Goal: Information Seeking & Learning: Learn about a topic

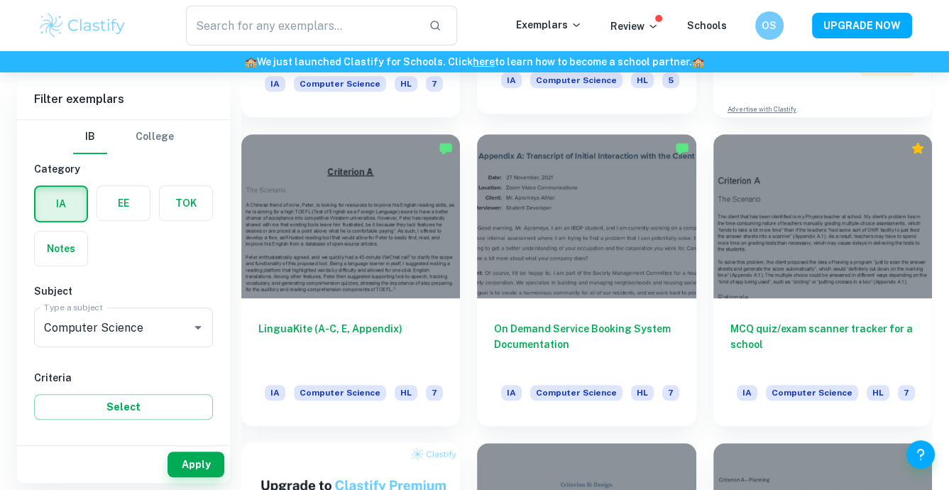
scroll to position [656, 0]
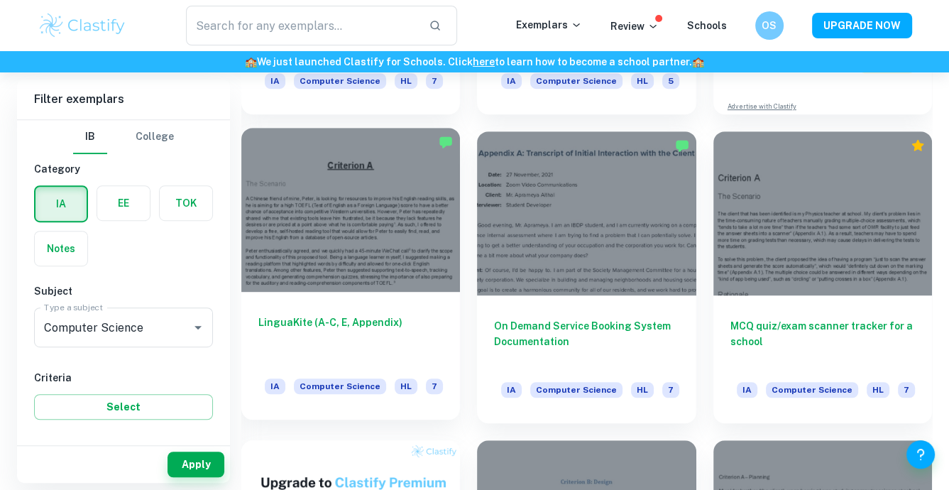
click at [429, 222] on div at bounding box center [350, 210] width 219 height 164
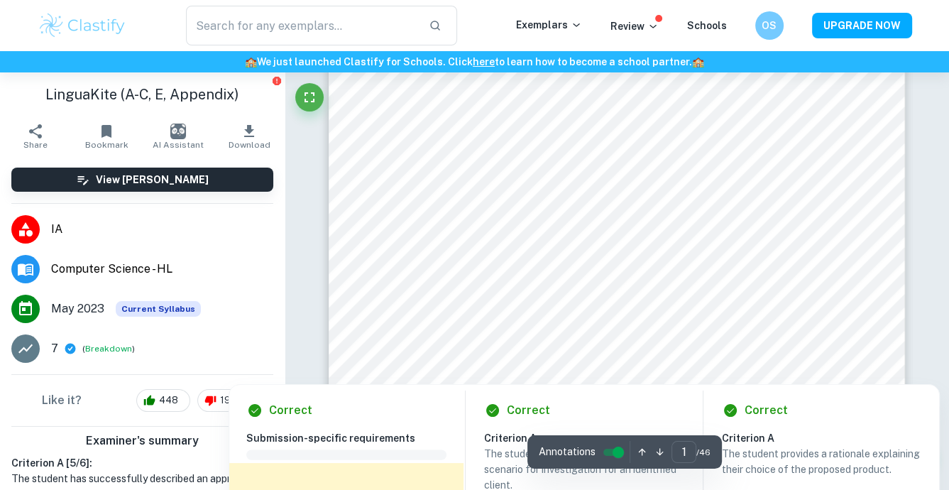
scroll to position [218, 0]
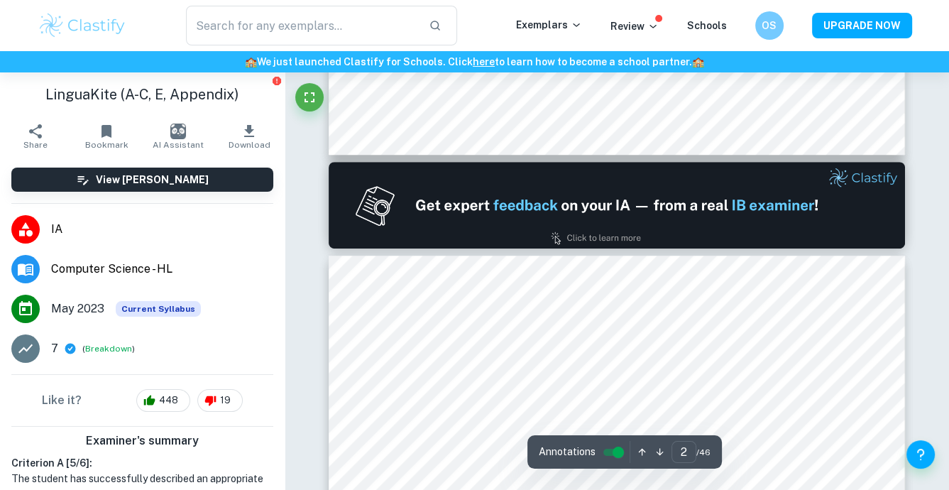
type input "1"
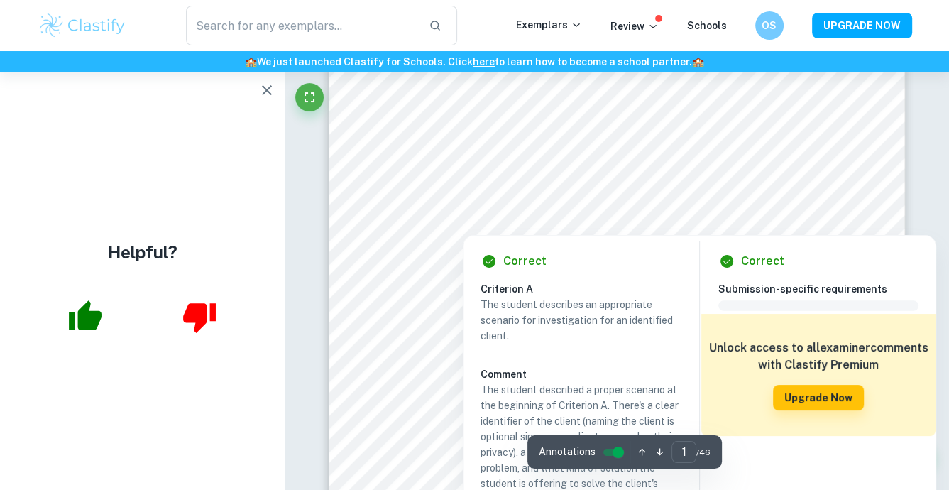
scroll to position [53, 0]
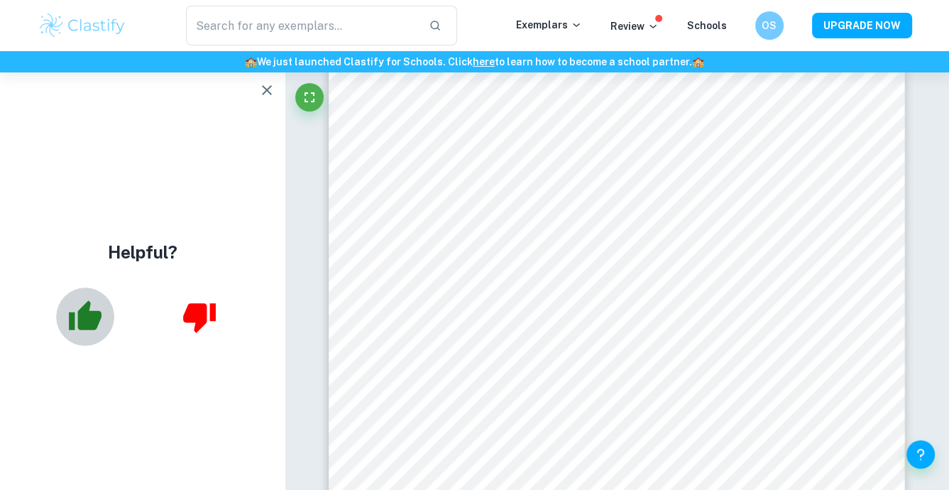
click at [80, 321] on icon "button" at bounding box center [85, 315] width 33 height 30
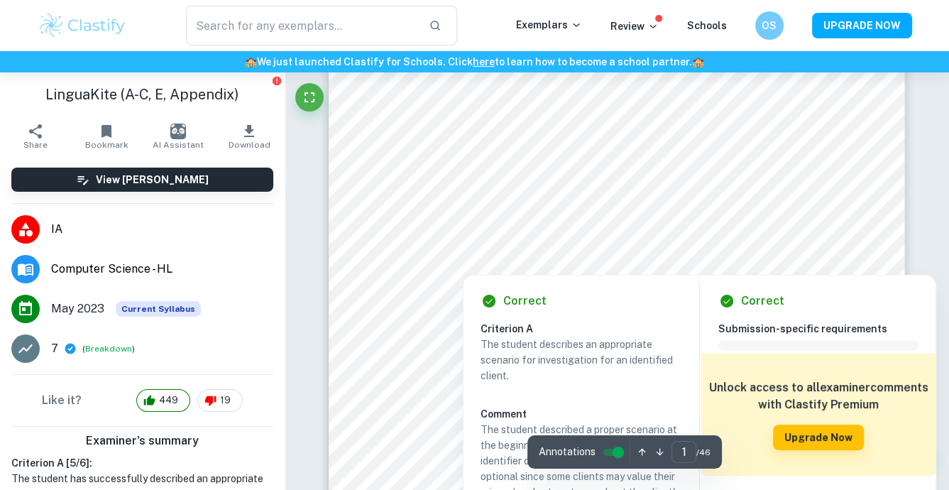
click at [586, 271] on div "Correct Criterion A The student describes an appropriate scenario for investiga…" at bounding box center [699, 443] width 473 height 351
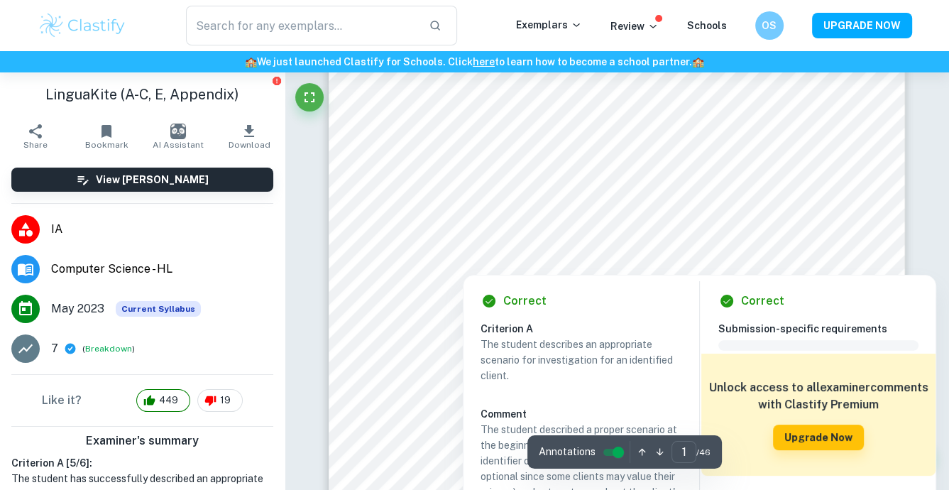
click at [590, 253] on div at bounding box center [600, 251] width 407 height 16
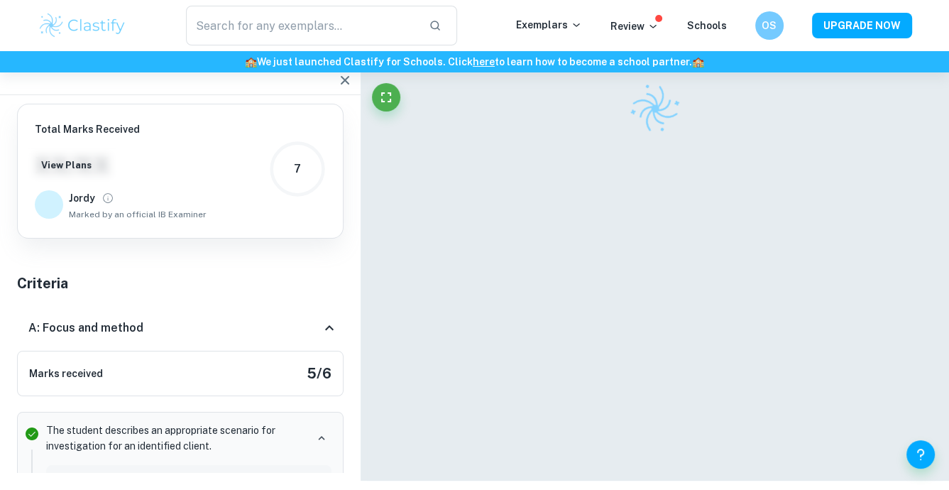
click at [555, 80] on div at bounding box center [654, 250] width 575 height 461
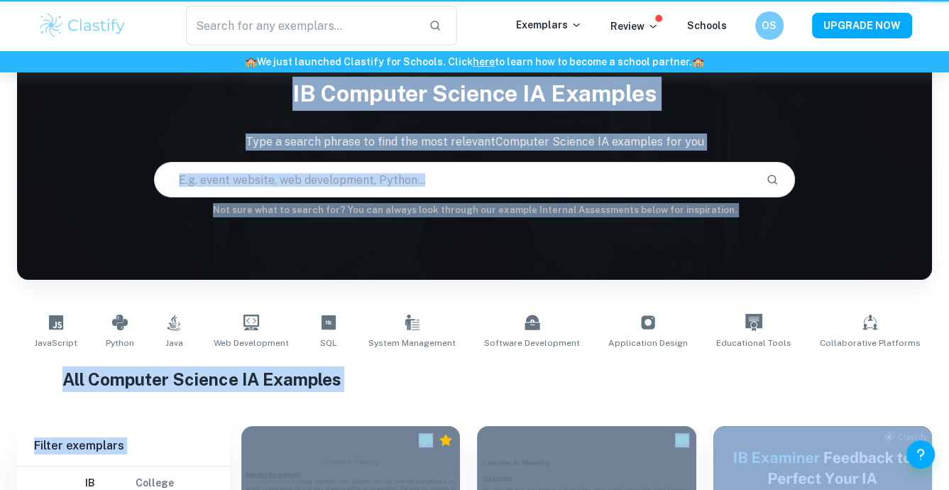
scroll to position [656, 0]
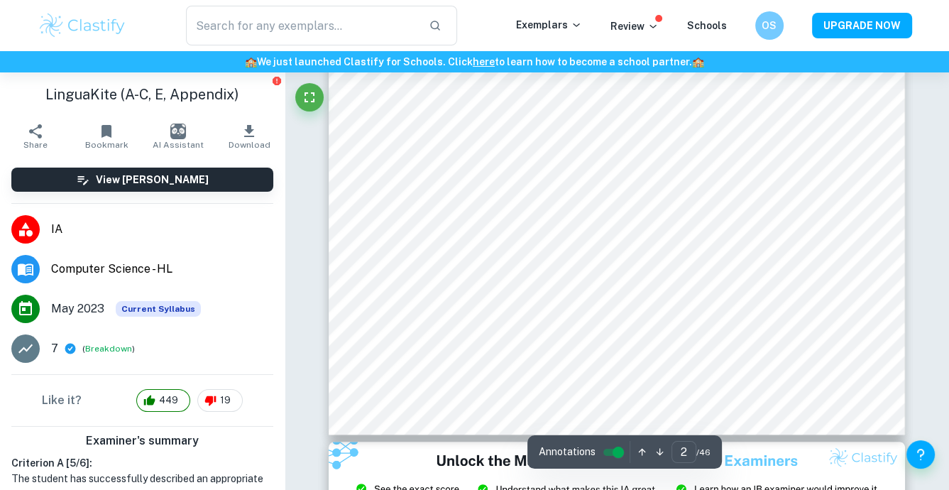
scroll to position [1291, 0]
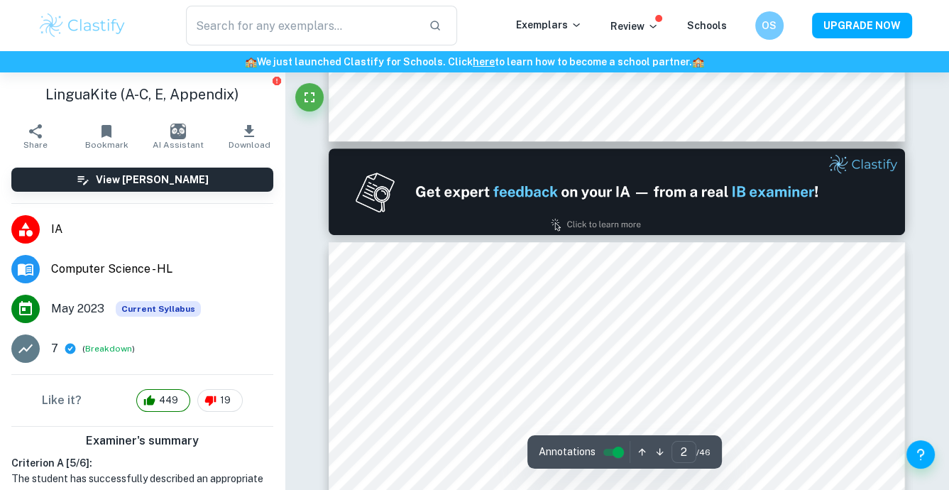
type input "1"
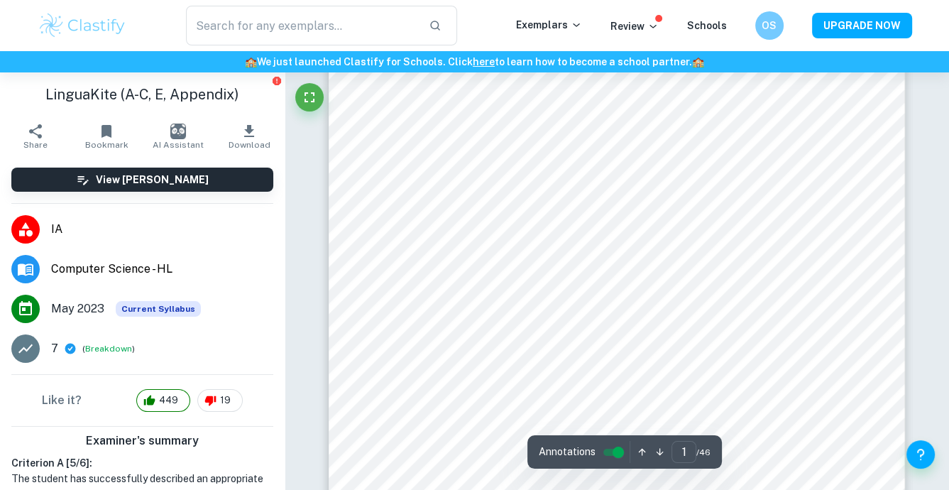
scroll to position [0, 0]
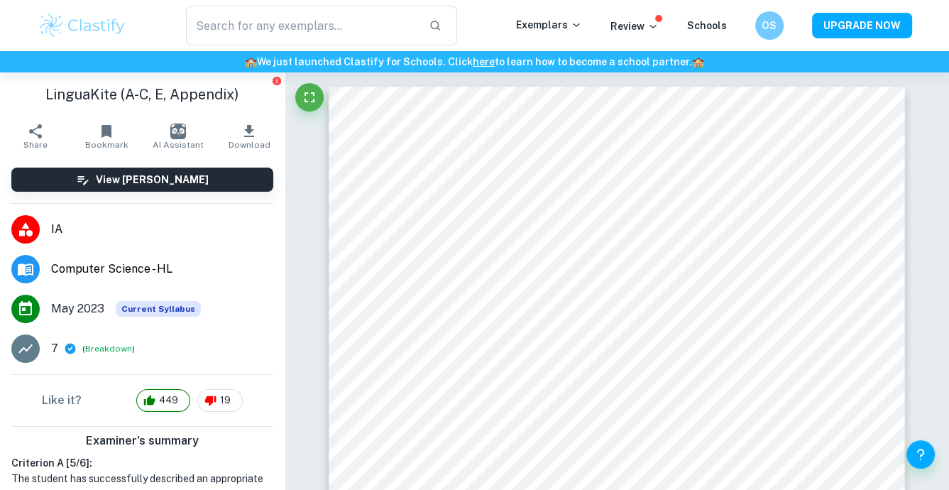
click at [54, 353] on p "7" at bounding box center [54, 348] width 7 height 17
drag, startPoint x: 54, startPoint y: 353, endPoint x: 86, endPoint y: 350, distance: 32.1
click at [86, 350] on div "7 ( Breakdown )" at bounding box center [162, 348] width 222 height 17
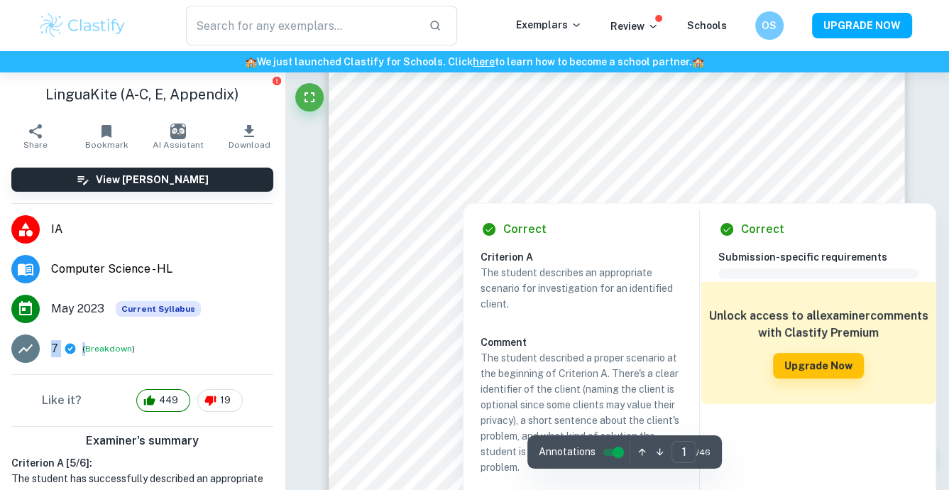
scroll to position [68, 0]
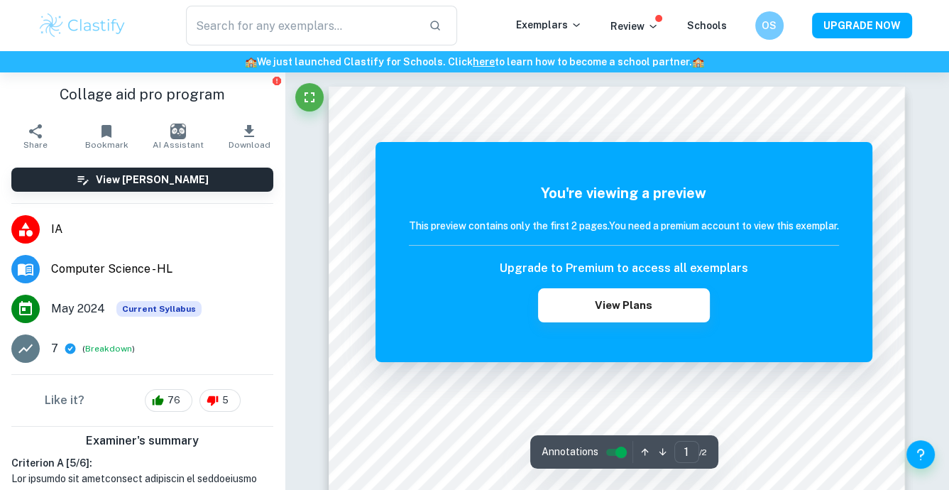
click at [817, 154] on div "You're viewing a preview This preview contains only the first 2 pages. You need…" at bounding box center [623, 252] width 497 height 220
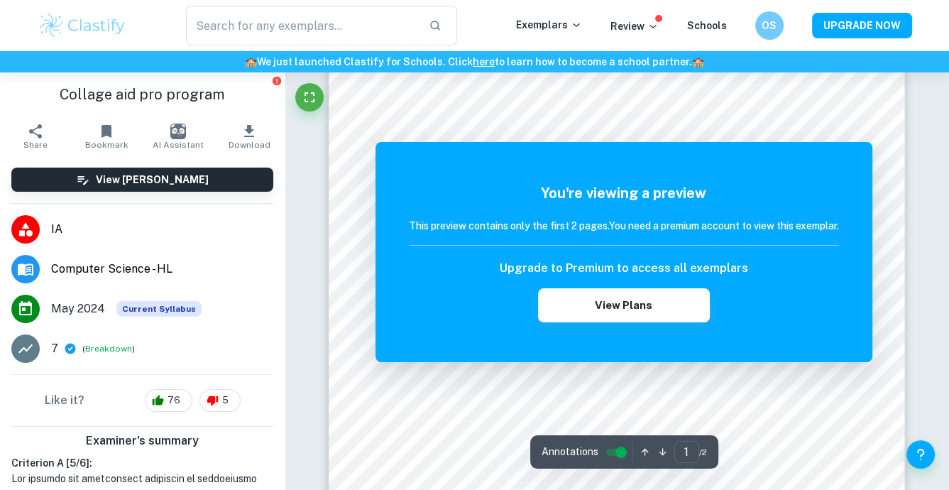
scroll to position [125, 0]
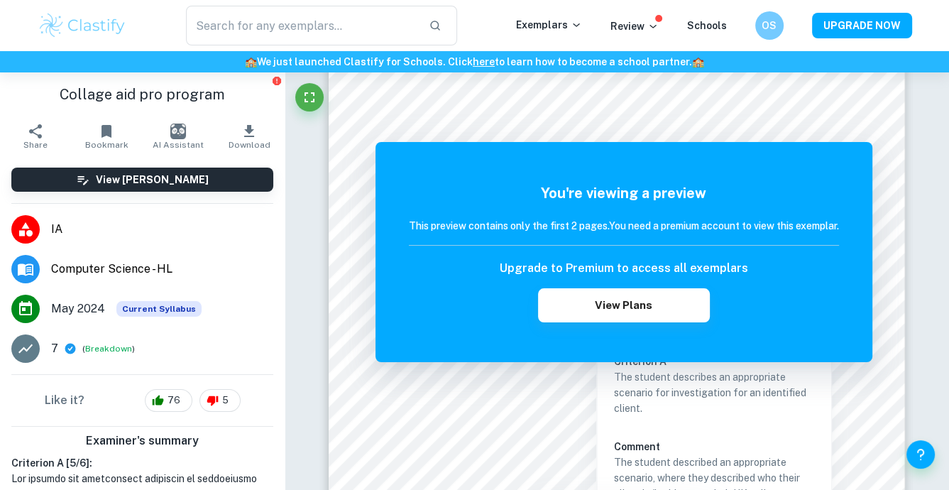
click at [783, 226] on h6 "This preview contains only the first 2 pages. You need a premium account to vie…" at bounding box center [624, 226] width 430 height 16
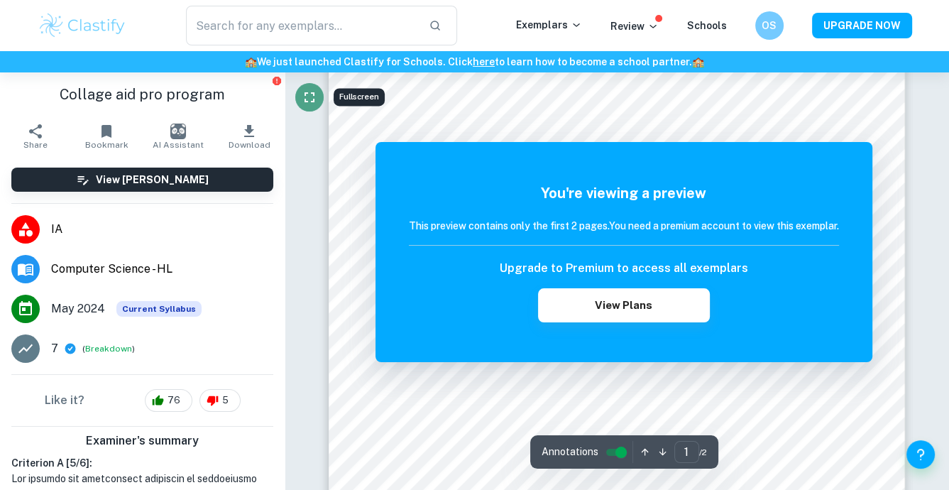
click at [312, 105] on icon "Fullscreen" at bounding box center [309, 97] width 17 height 17
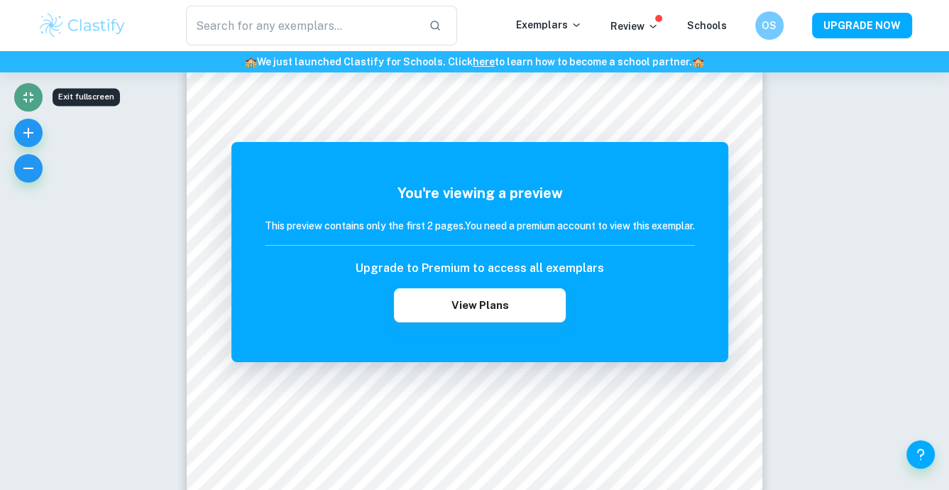
click at [30, 95] on icon "Exit fullscreen" at bounding box center [28, 97] width 10 height 10
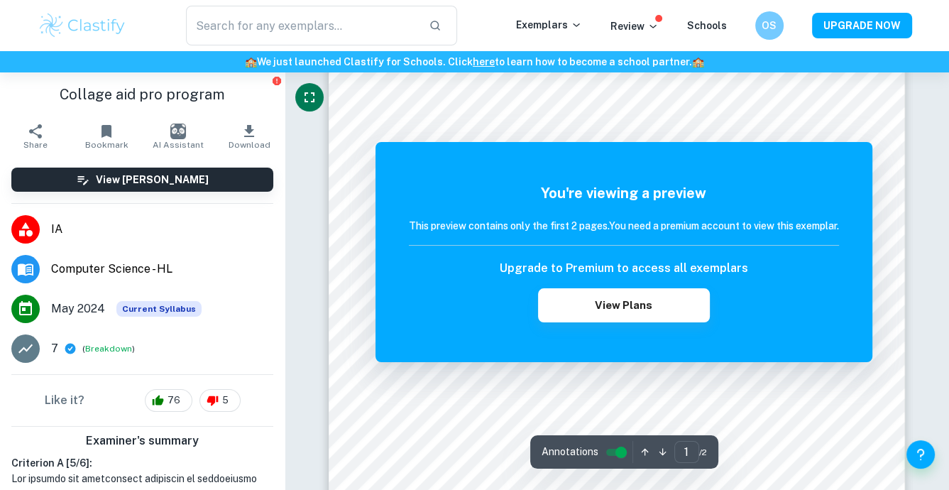
scroll to position [97, 0]
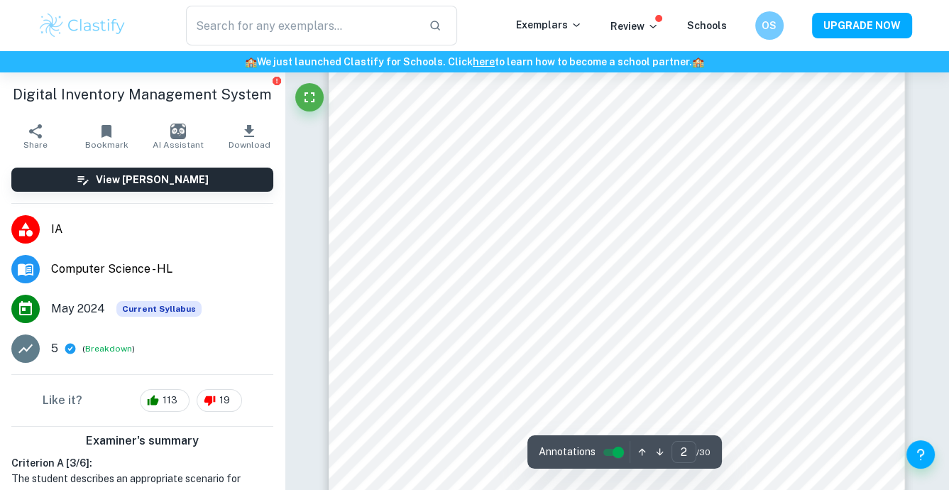
scroll to position [991, 0]
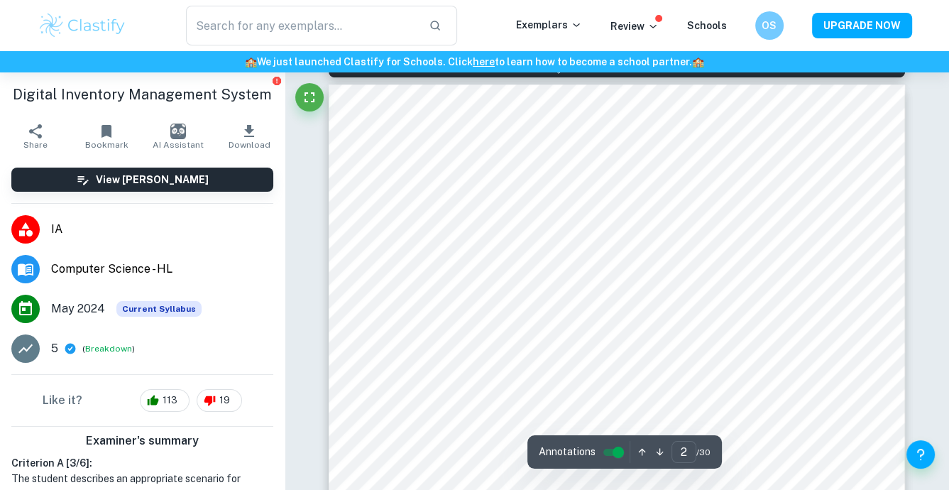
type input "1"
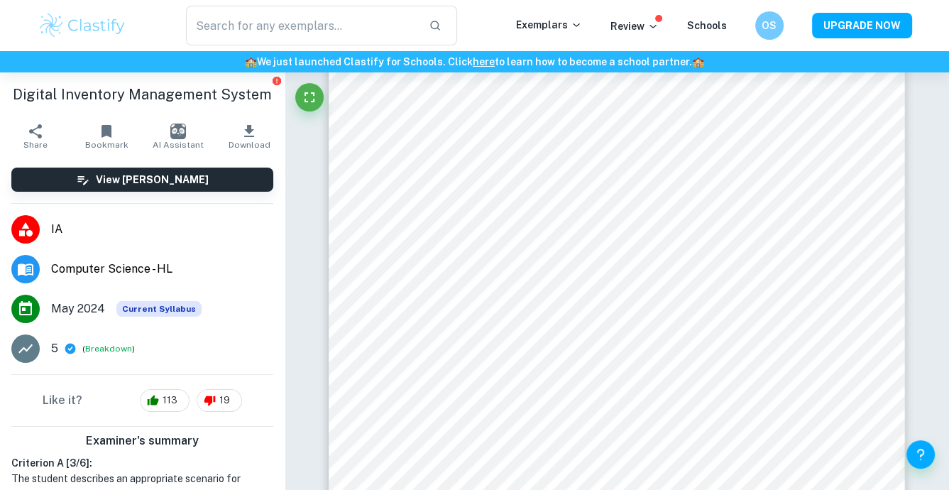
scroll to position [206, 0]
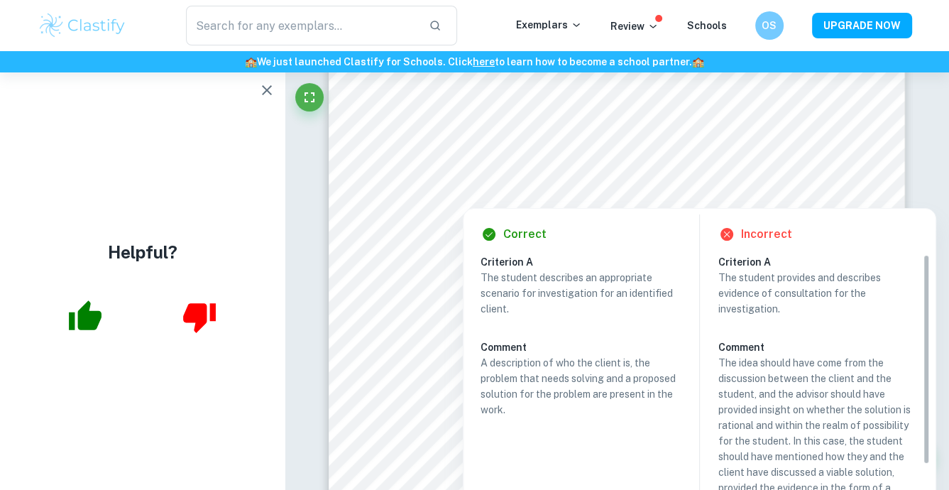
click at [776, 378] on p "The idea should have come from the discussion between the client and the studen…" at bounding box center [818, 448] width 200 height 187
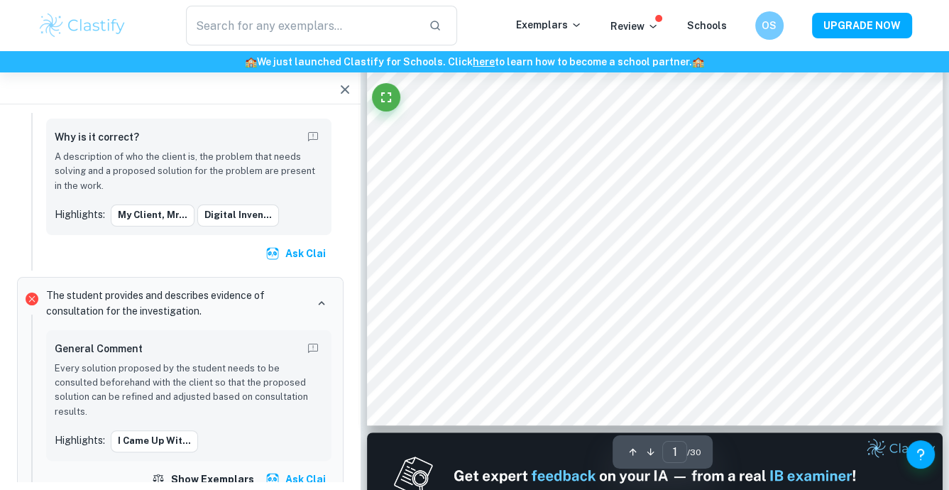
scroll to position [409, 0]
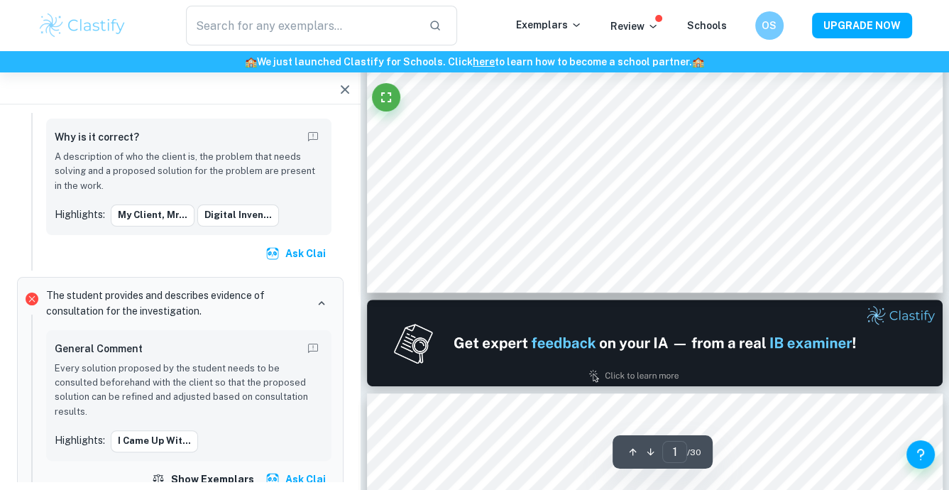
type input "2"
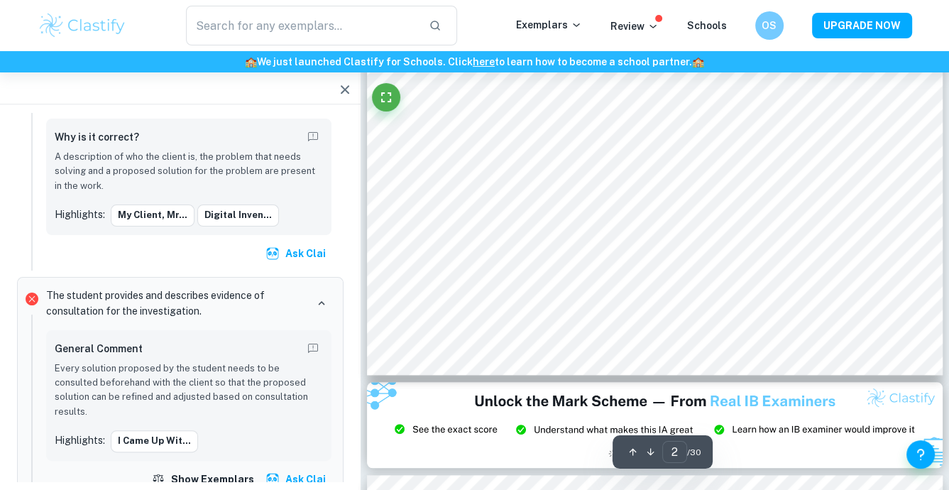
scroll to position [1302, 0]
click at [338, 86] on icon "button" at bounding box center [344, 89] width 17 height 17
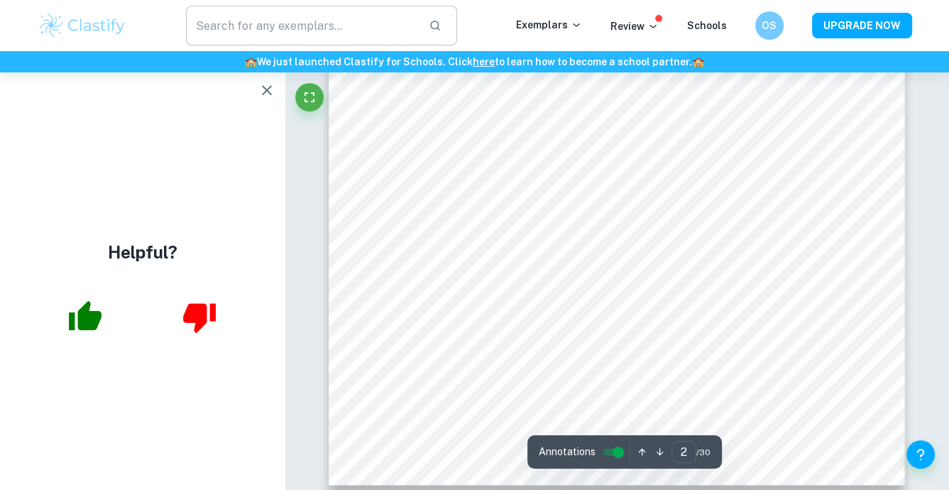
scroll to position [0, 0]
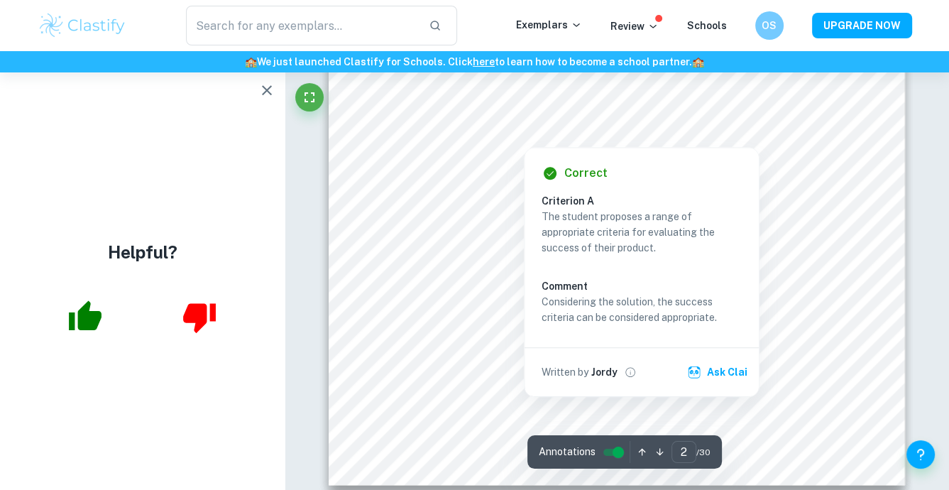
type input "1"
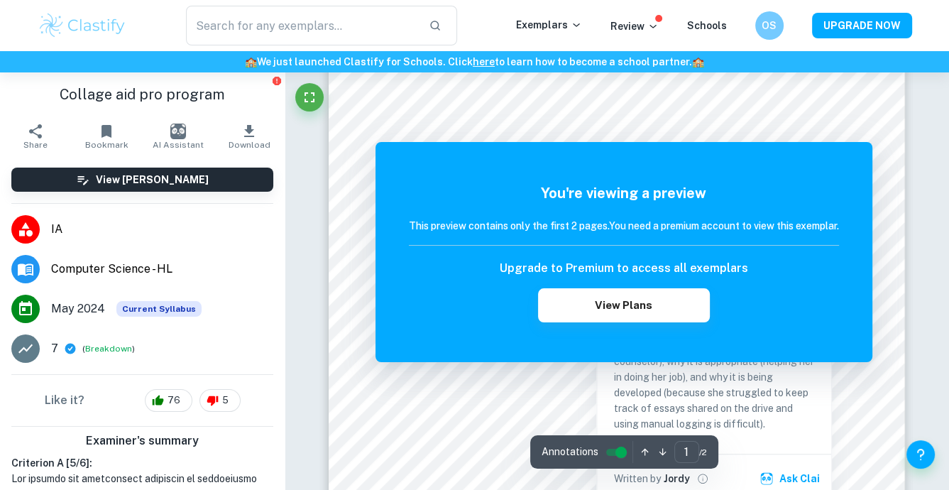
scroll to position [272, 0]
